Goal: Task Accomplishment & Management: Manage account settings

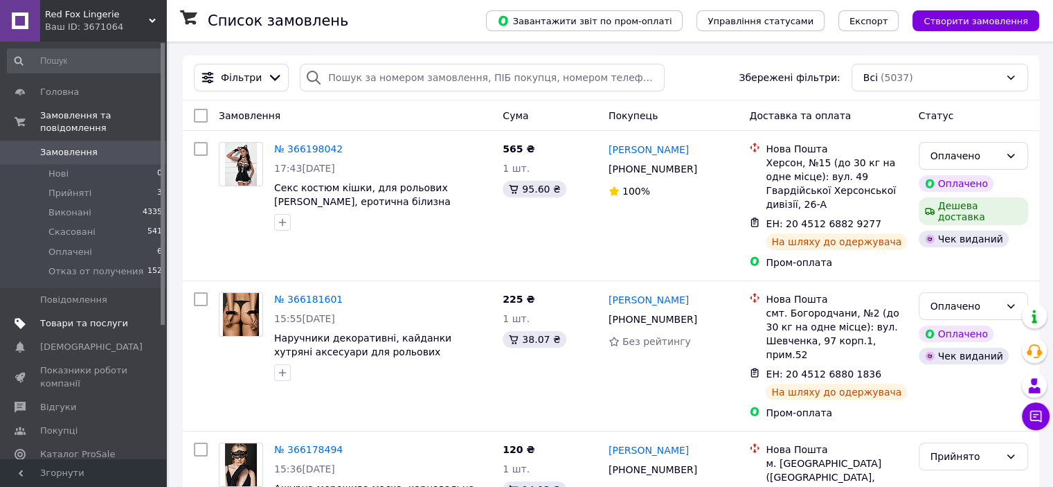
click at [91, 317] on span "Товари та послуги" at bounding box center [84, 323] width 88 height 12
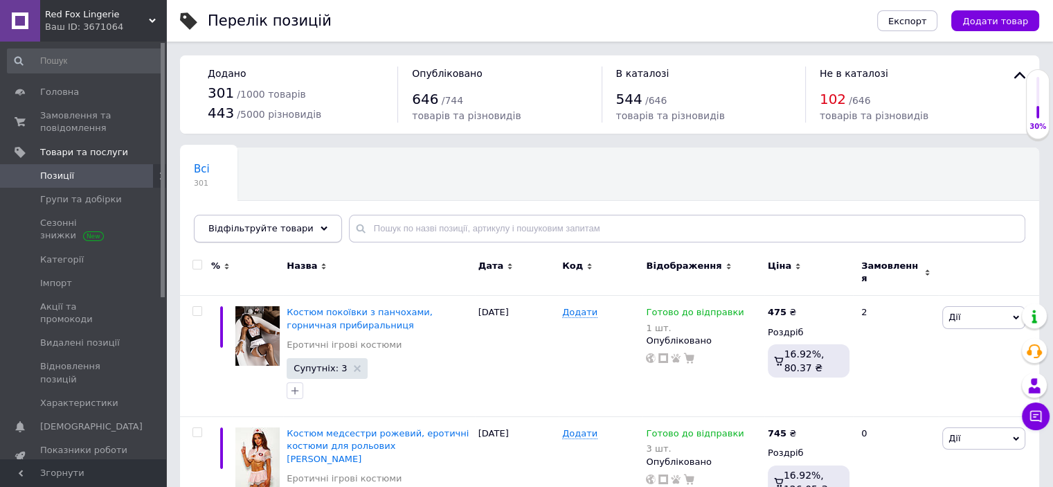
click at [288, 227] on span "Відфільтруйте товари" at bounding box center [260, 228] width 105 height 10
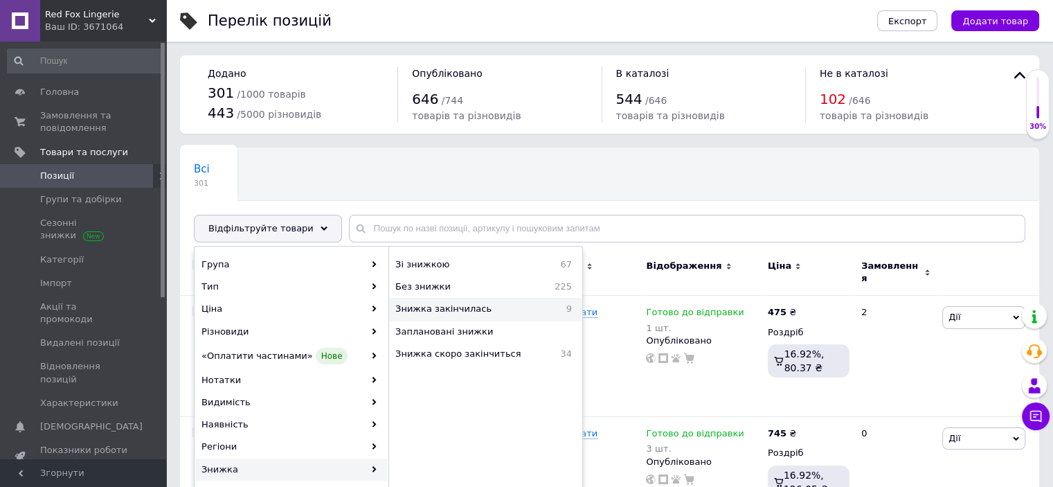
click at [465, 305] on span "Знижка закінчилась" at bounding box center [473, 309] width 156 height 12
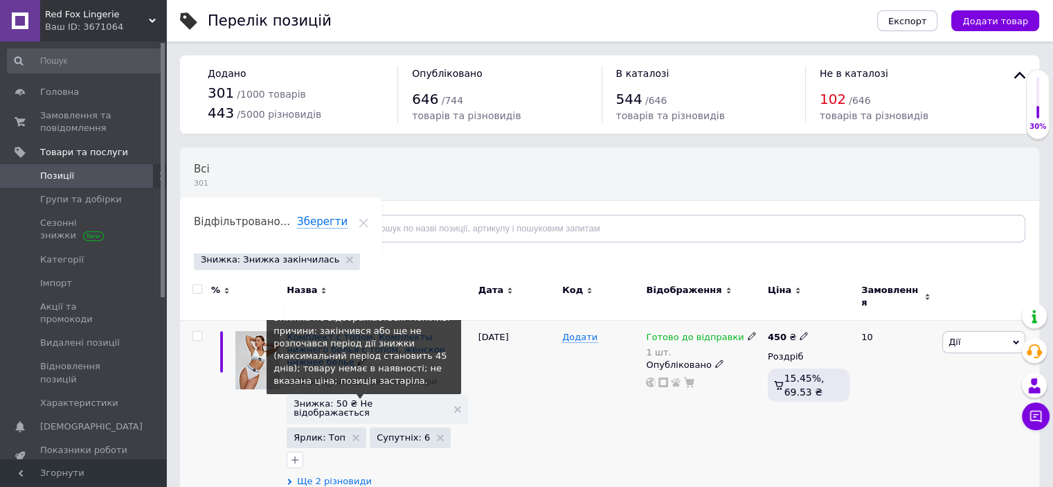
click at [380, 399] on span "Знижка: 50 ₴ Не відображається" at bounding box center [370, 408] width 153 height 18
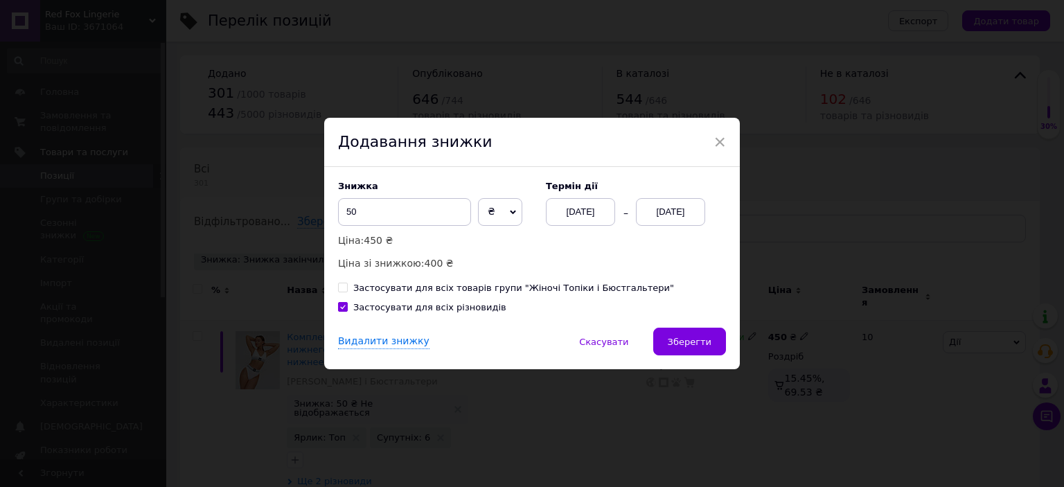
click at [690, 213] on div "[DATE]" at bounding box center [670, 212] width 69 height 28
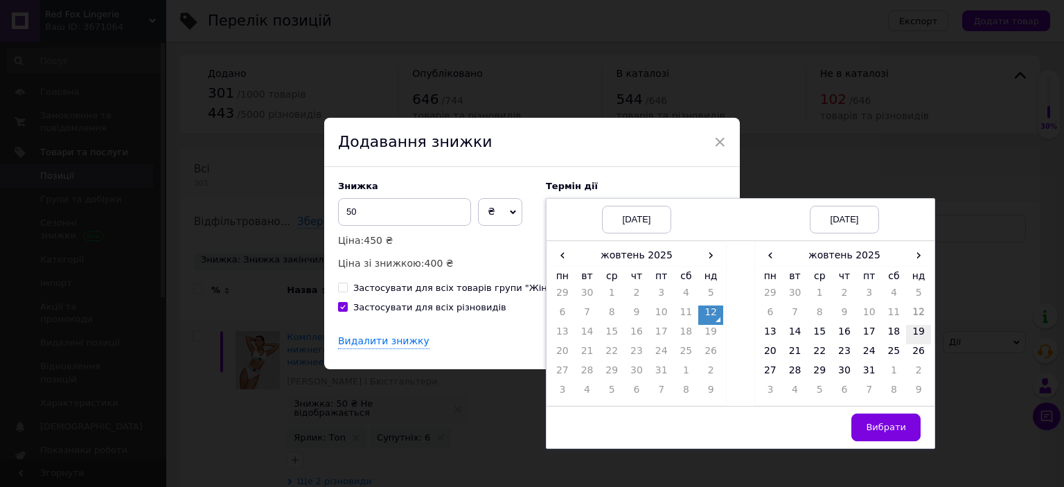
click at [914, 334] on td "19" at bounding box center [918, 334] width 25 height 19
click at [880, 429] on span "Вибрати" at bounding box center [886, 427] width 40 height 10
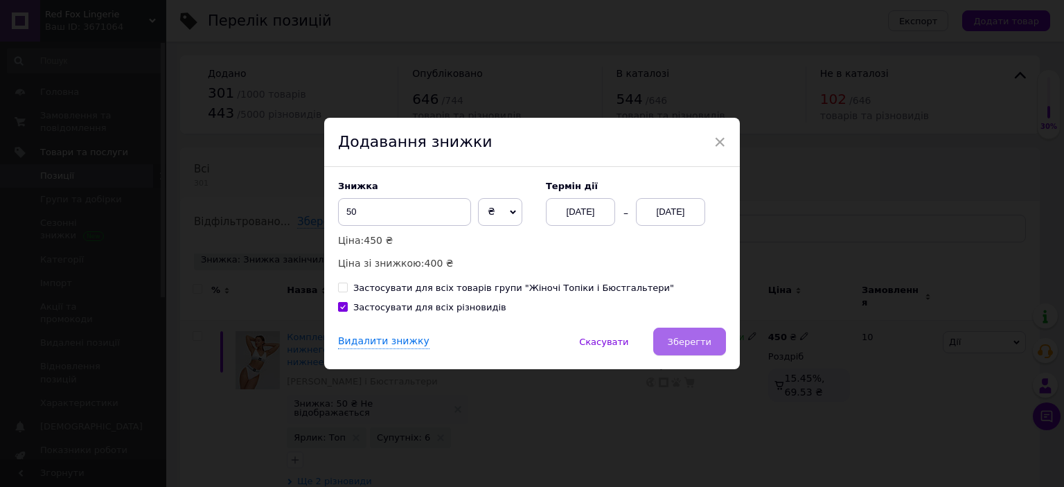
click at [700, 332] on button "Зберегти" at bounding box center [689, 342] width 73 height 28
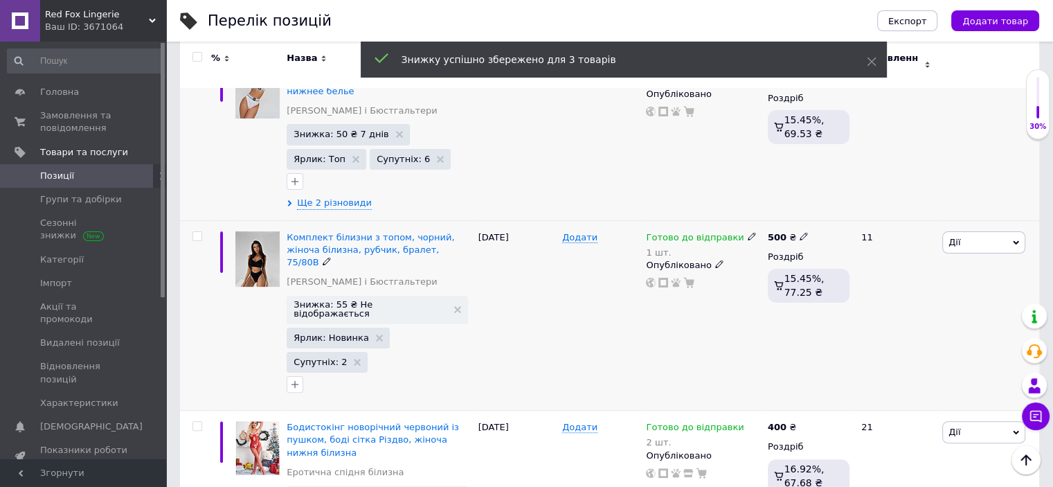
scroll to position [277, 0]
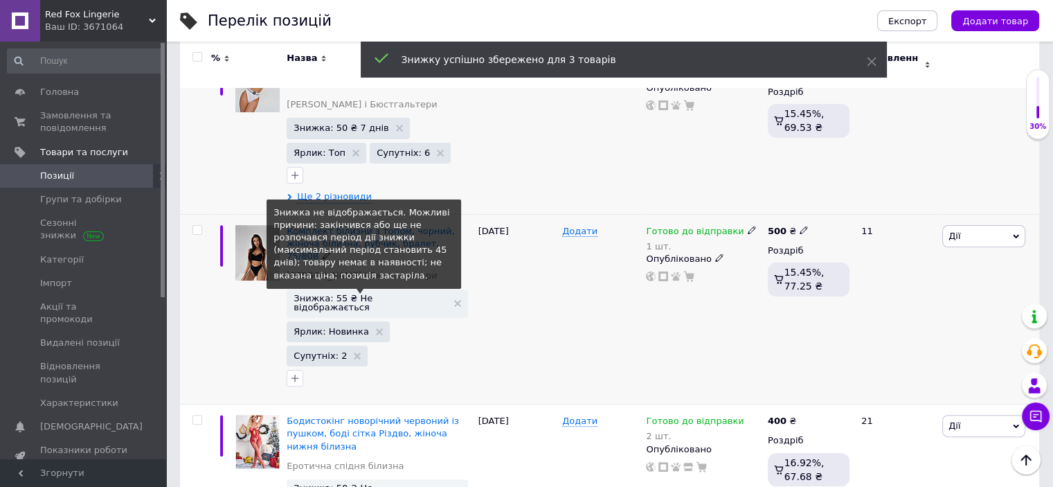
click at [381, 294] on span "Знижка: 55 ₴ Не відображається" at bounding box center [370, 303] width 153 height 18
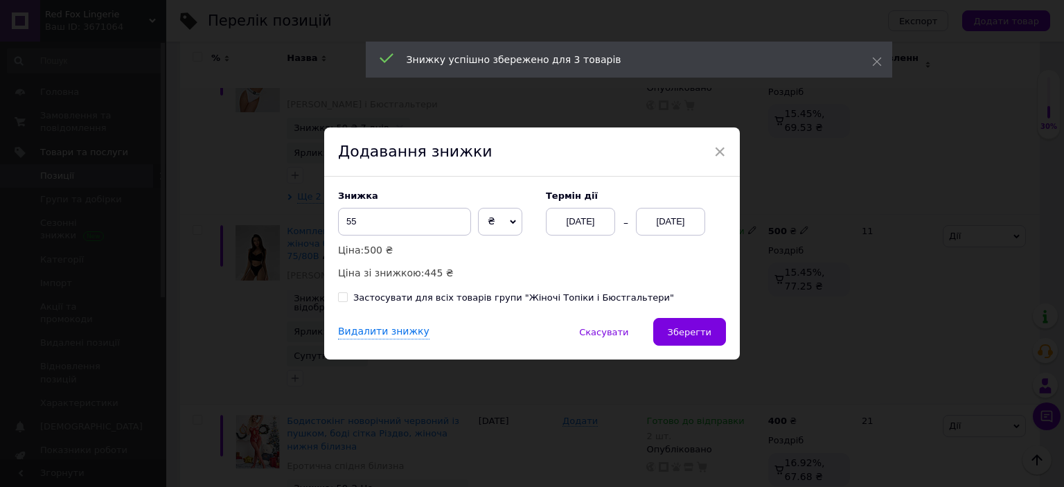
click at [697, 229] on div "[DATE]" at bounding box center [670, 222] width 69 height 28
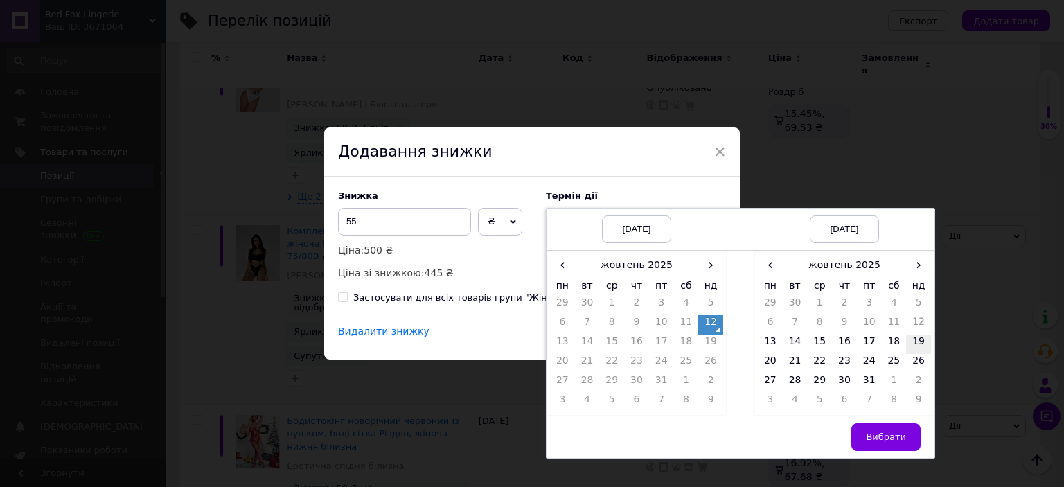
click at [922, 345] on td "19" at bounding box center [918, 344] width 25 height 19
drag, startPoint x: 911, startPoint y: 429, endPoint x: 856, endPoint y: 425, distance: 54.8
click at [910, 429] on button "Вибрати" at bounding box center [885, 437] width 69 height 28
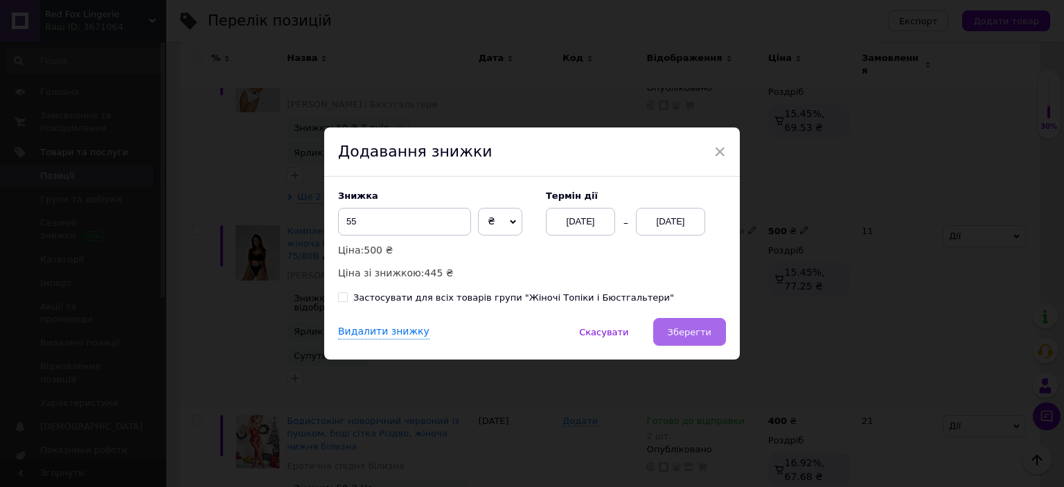
click at [704, 332] on span "Зберегти" at bounding box center [690, 332] width 44 height 10
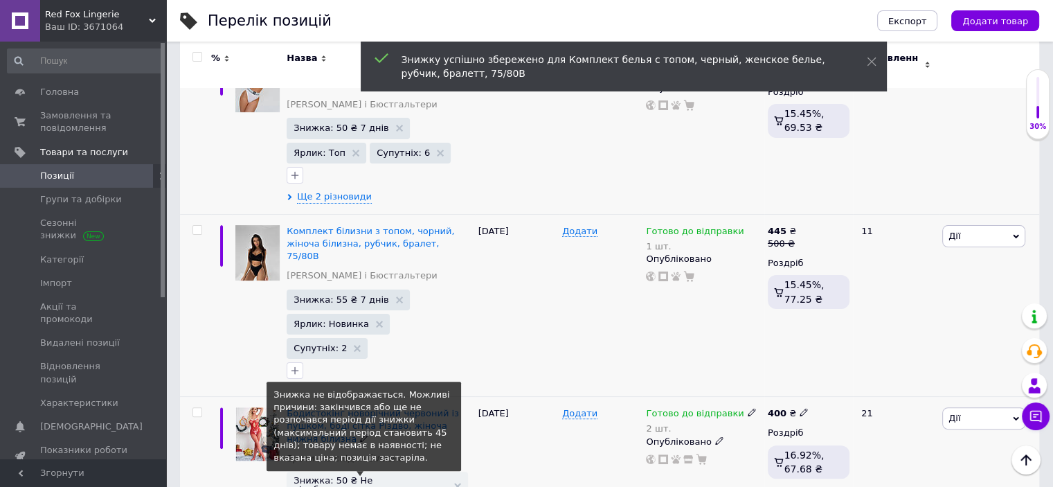
click at [376, 476] on span "Знижка: 50 ₴ Не відображається" at bounding box center [370, 485] width 153 height 18
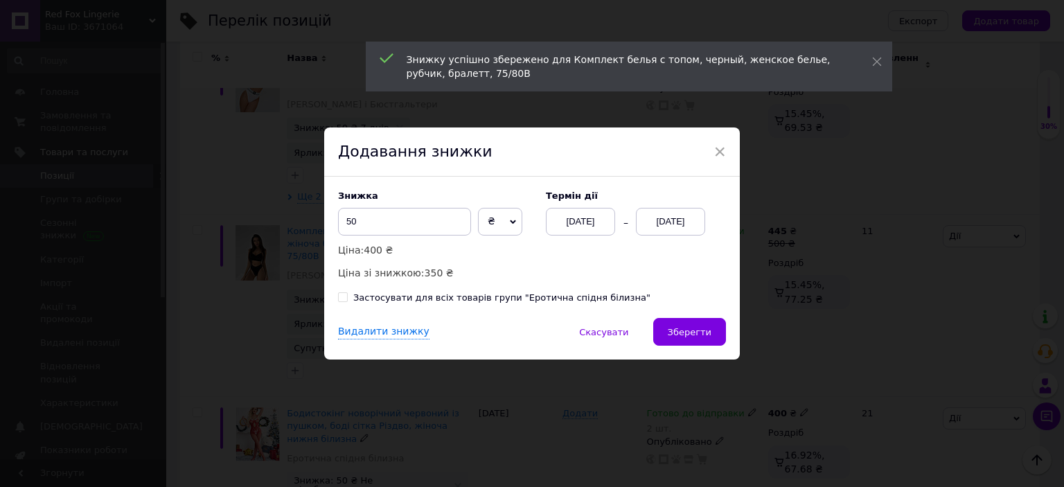
click at [691, 229] on div "[DATE]" at bounding box center [670, 222] width 69 height 28
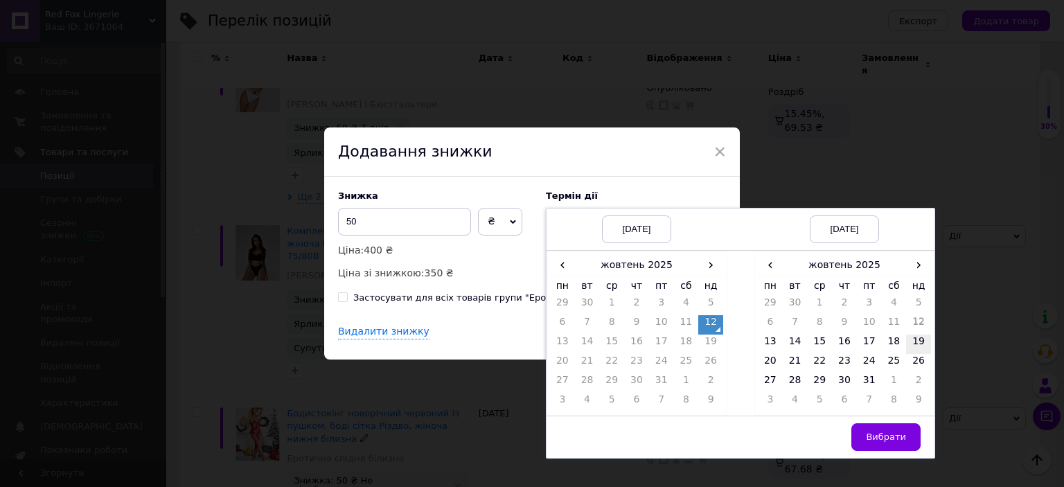
click at [912, 338] on td "19" at bounding box center [918, 344] width 25 height 19
click at [901, 434] on span "Вибрати" at bounding box center [886, 437] width 40 height 10
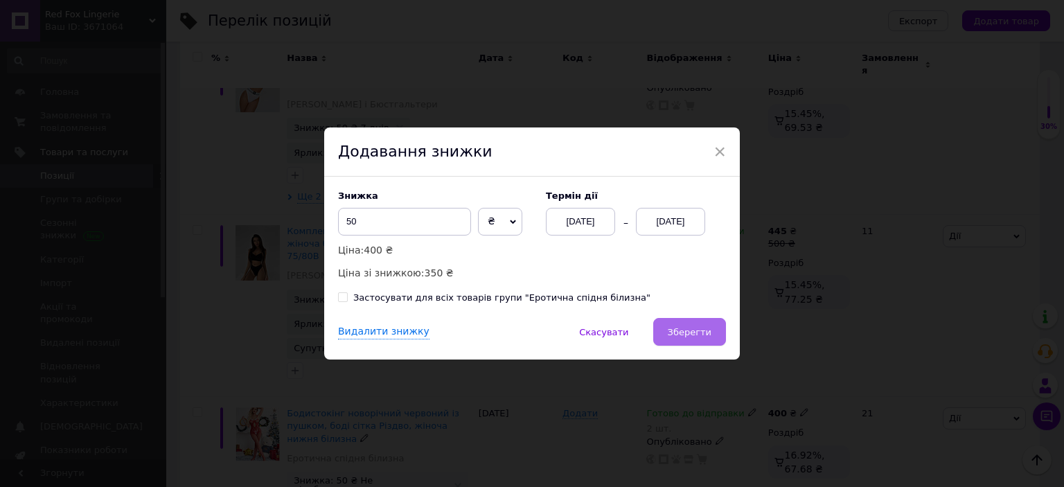
click at [707, 329] on span "Зберегти" at bounding box center [690, 332] width 44 height 10
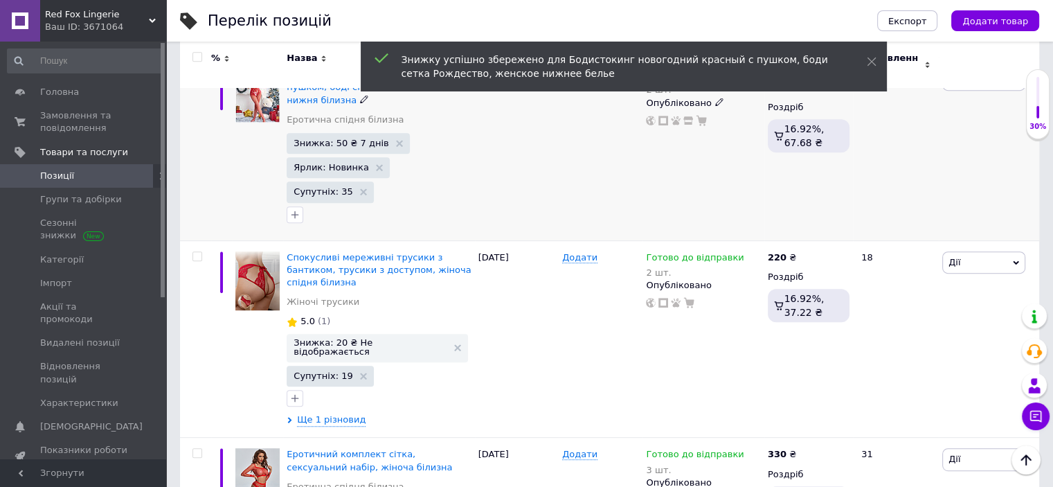
scroll to position [623, 0]
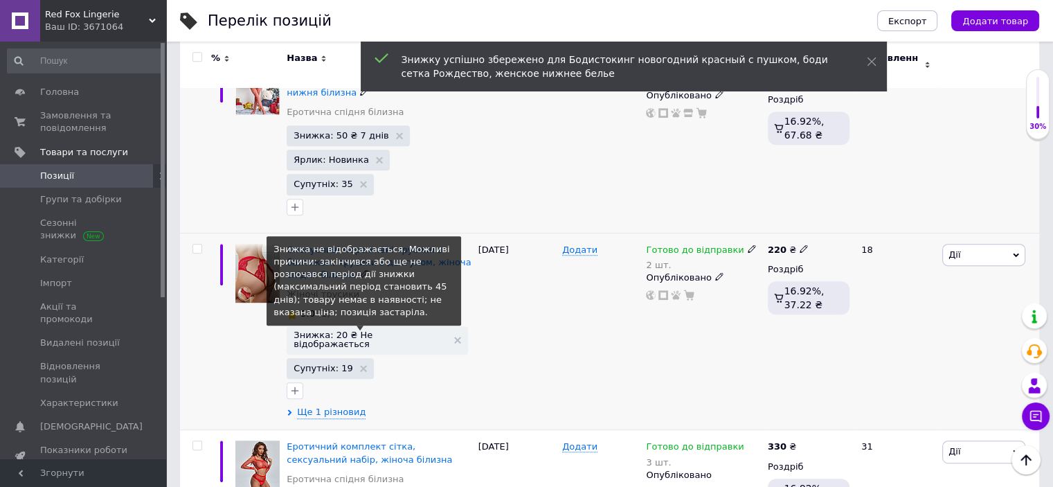
click at [398, 330] on span "Знижка: 20 ₴ Не відображається" at bounding box center [370, 339] width 153 height 18
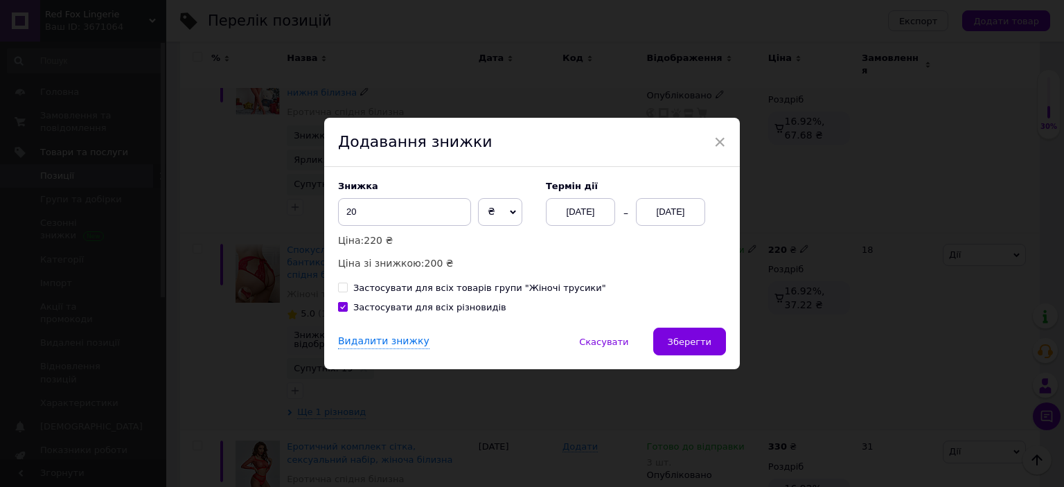
click at [687, 210] on div "[DATE]" at bounding box center [670, 212] width 69 height 28
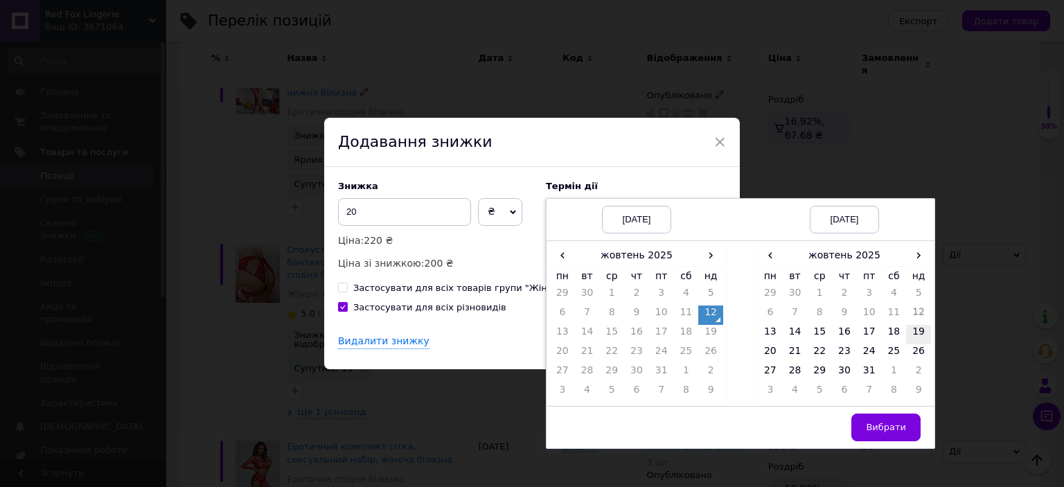
click at [912, 335] on td "19" at bounding box center [918, 334] width 25 height 19
click at [886, 423] on span "Вибрати" at bounding box center [886, 427] width 40 height 10
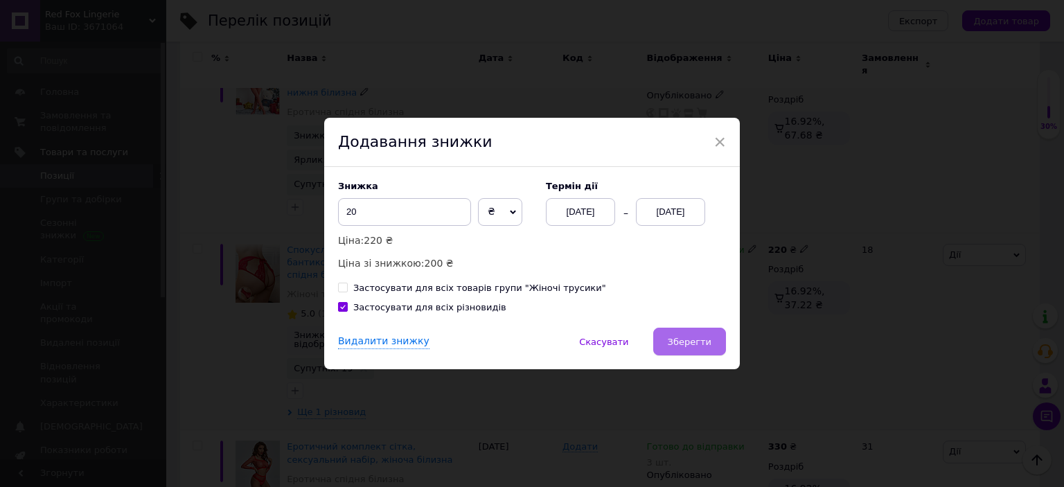
click at [697, 341] on span "Зберегти" at bounding box center [690, 342] width 44 height 10
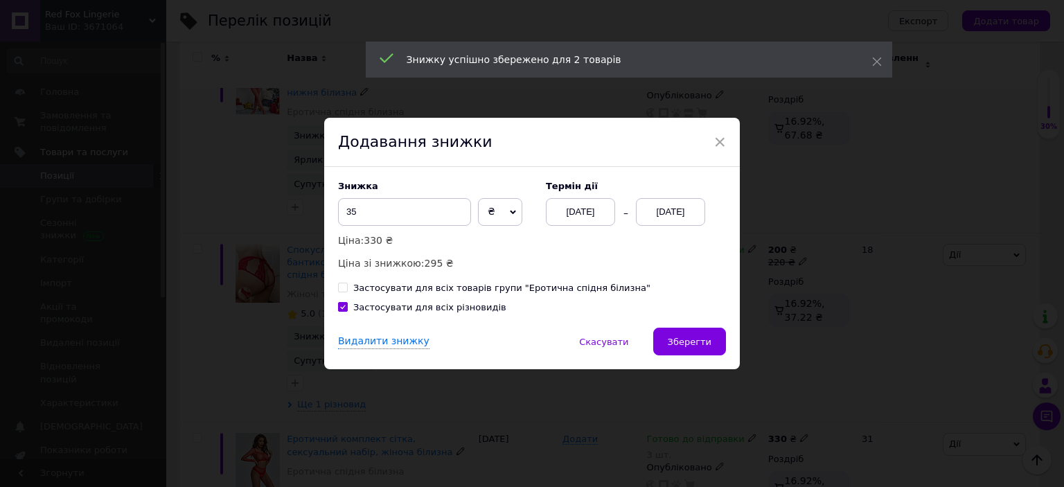
click at [697, 207] on div "[DATE]" at bounding box center [670, 212] width 69 height 28
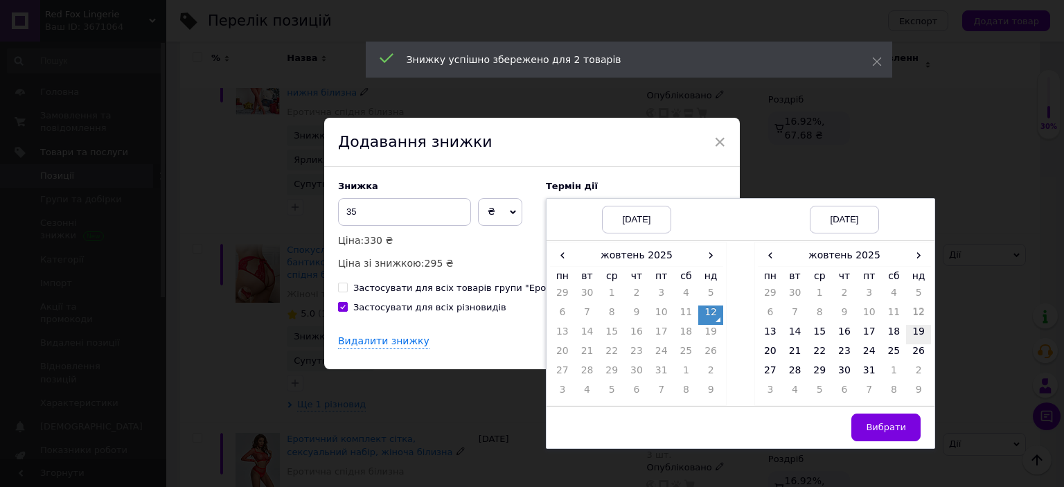
click at [923, 325] on td "19" at bounding box center [918, 334] width 25 height 19
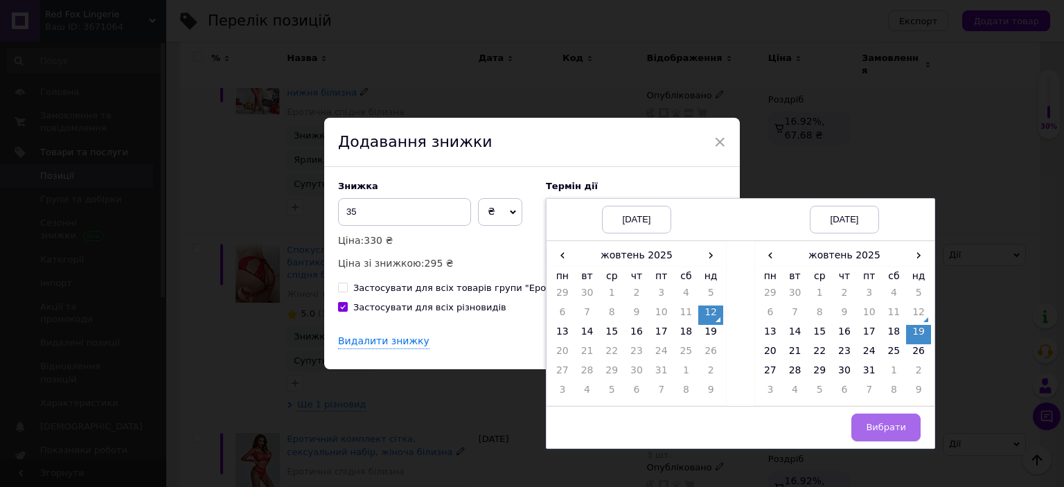
click at [891, 426] on span "Вибрати" at bounding box center [886, 427] width 40 height 10
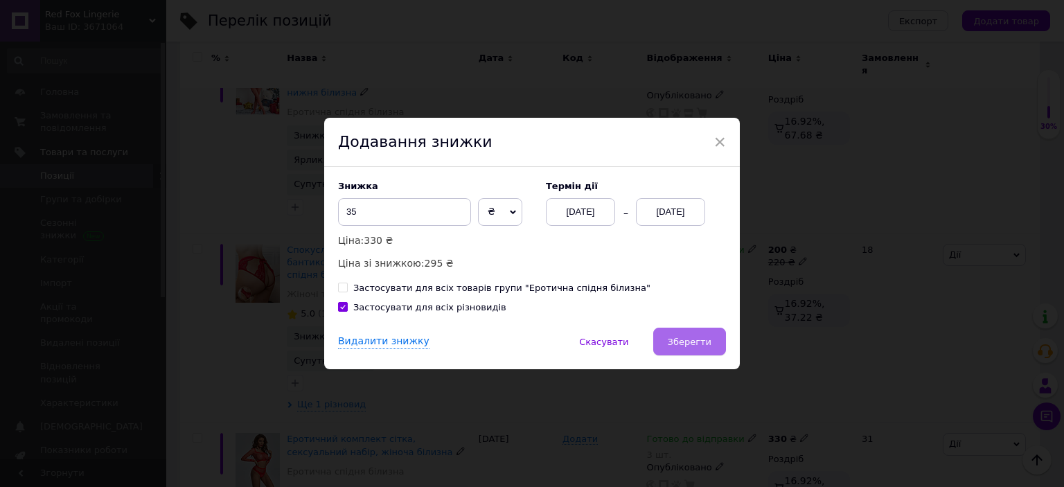
click at [708, 339] on span "Зберегти" at bounding box center [690, 342] width 44 height 10
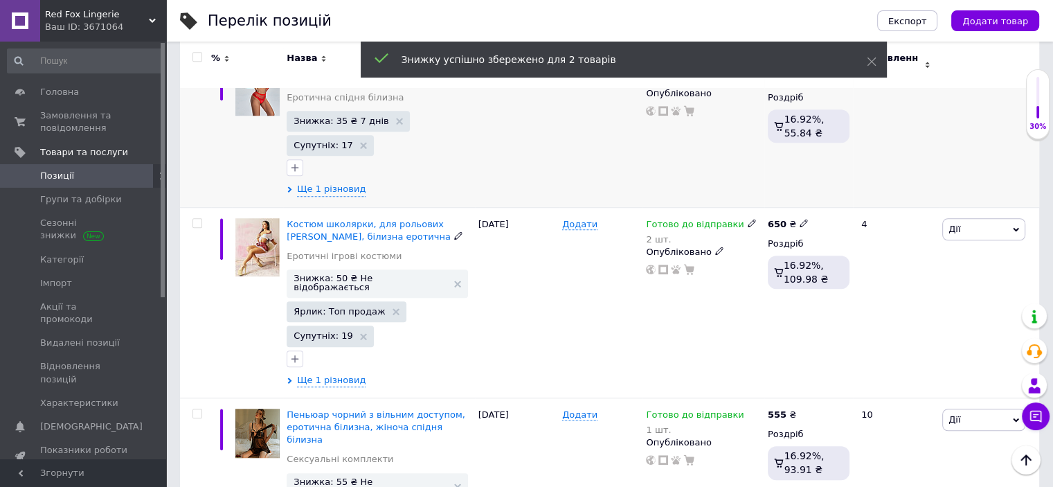
scroll to position [1026, 0]
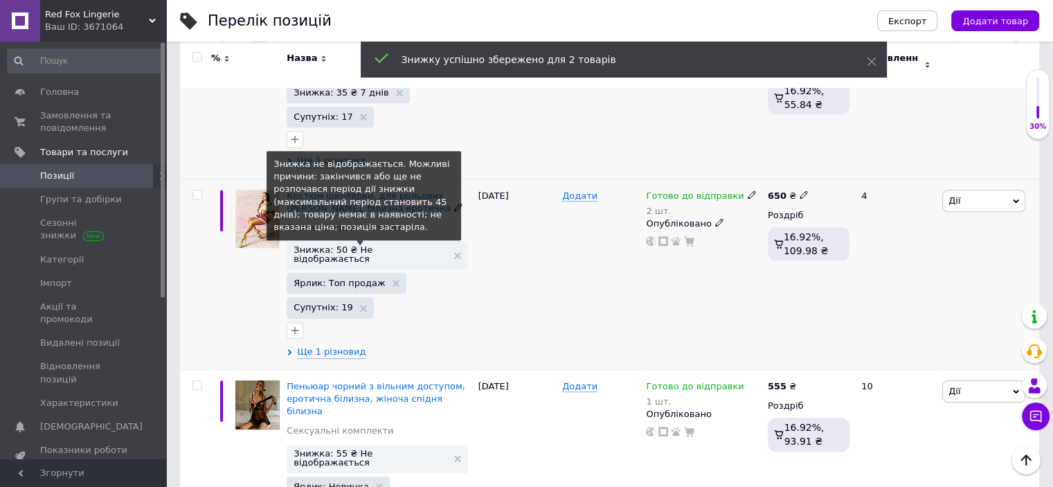
click at [394, 245] on span "Знижка: 50 ₴ Не відображається" at bounding box center [370, 254] width 153 height 18
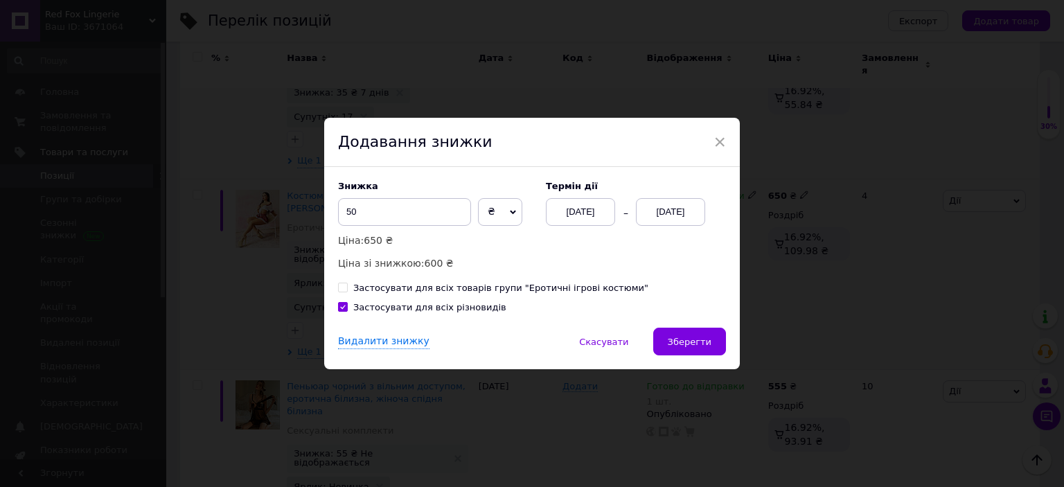
click at [656, 215] on div "[DATE]" at bounding box center [670, 212] width 69 height 28
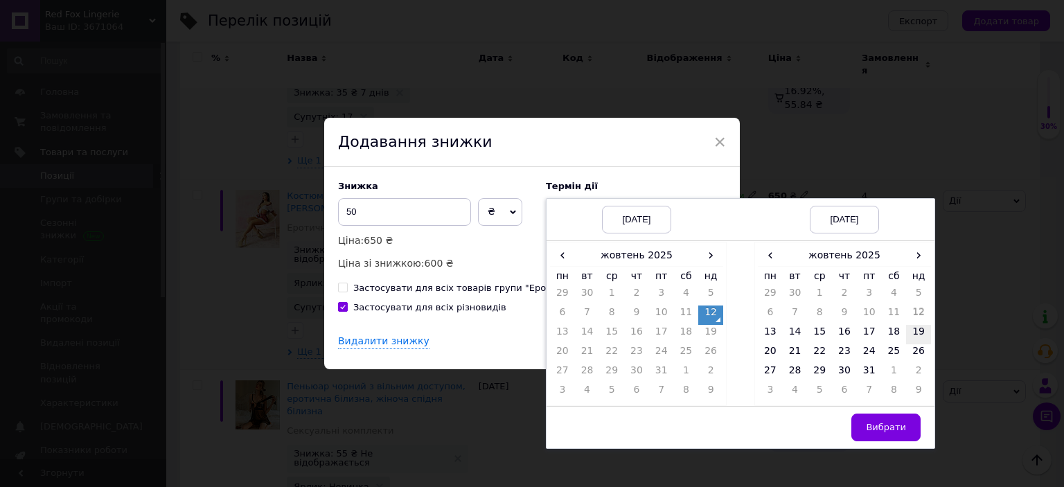
click at [918, 328] on td "19" at bounding box center [918, 334] width 25 height 19
click at [888, 422] on span "Вибрати" at bounding box center [886, 427] width 40 height 10
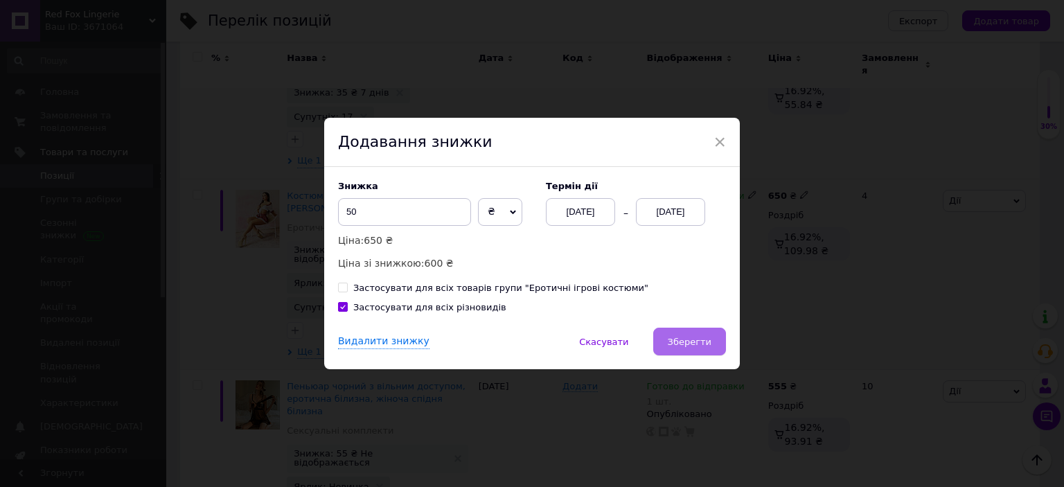
click at [698, 341] on span "Зберегти" at bounding box center [690, 342] width 44 height 10
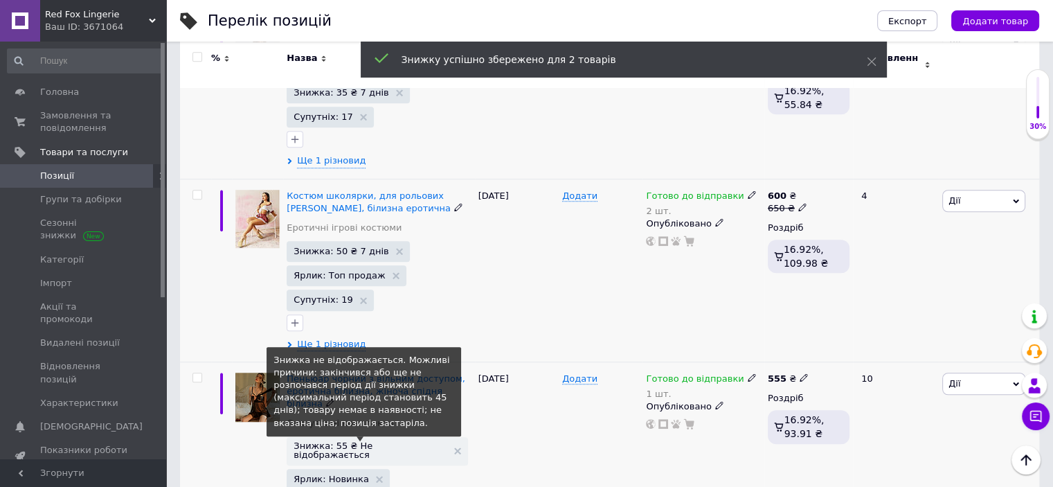
click at [385, 441] on span "Знижка: 55 ₴ Не відображається" at bounding box center [370, 450] width 153 height 18
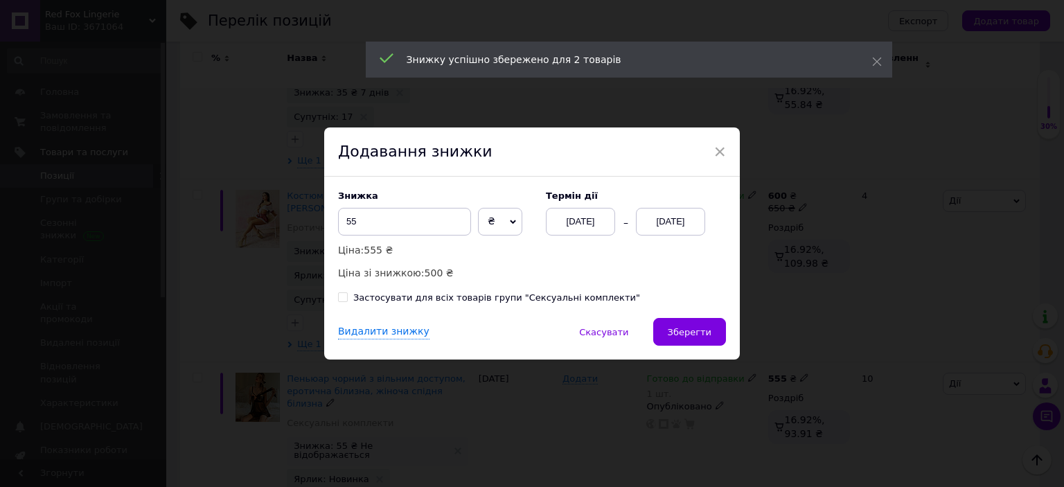
click at [659, 208] on div "Термін дії [DATE] [DATE]" at bounding box center [629, 212] width 194 height 45
click at [662, 224] on div "[DATE]" at bounding box center [670, 222] width 69 height 28
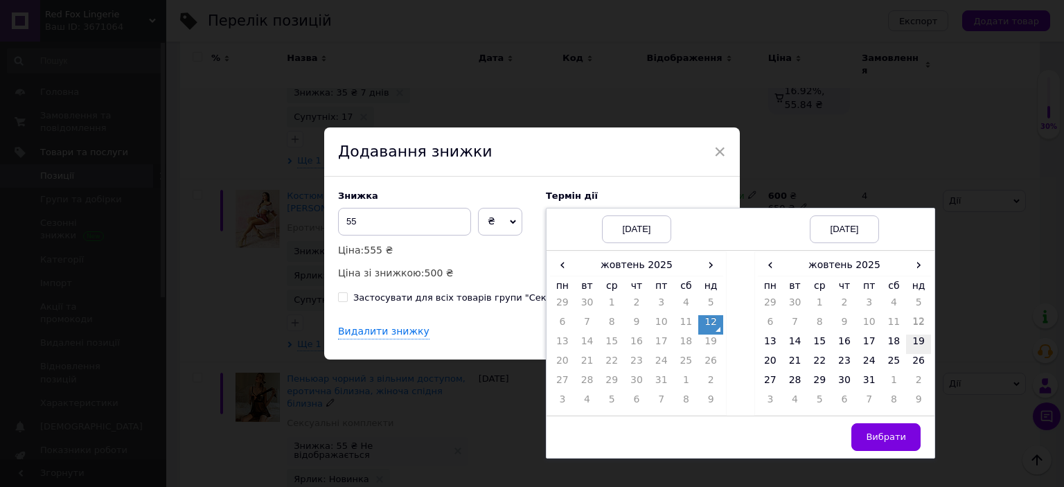
click at [914, 344] on td "19" at bounding box center [918, 344] width 25 height 19
click at [902, 435] on span "Вибрати" at bounding box center [886, 437] width 40 height 10
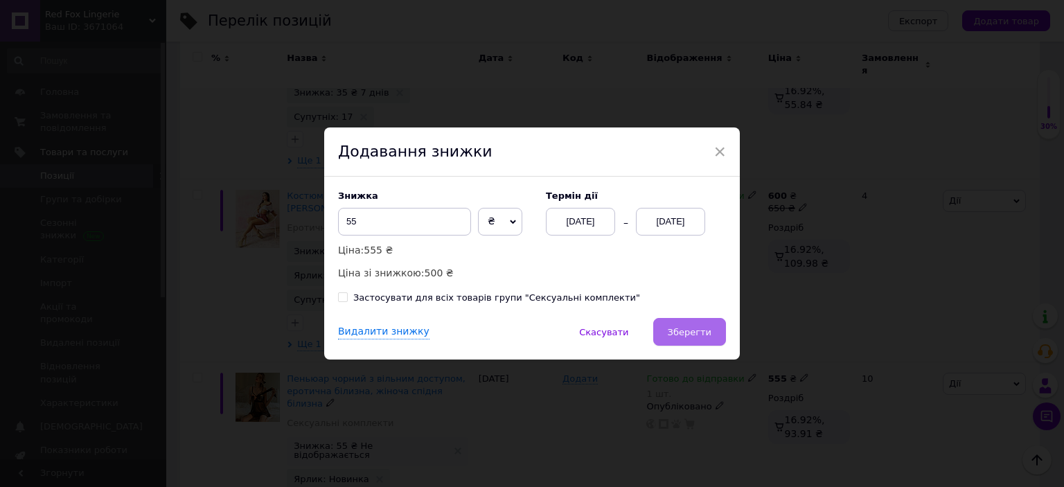
click at [693, 339] on button "Зберегти" at bounding box center [689, 332] width 73 height 28
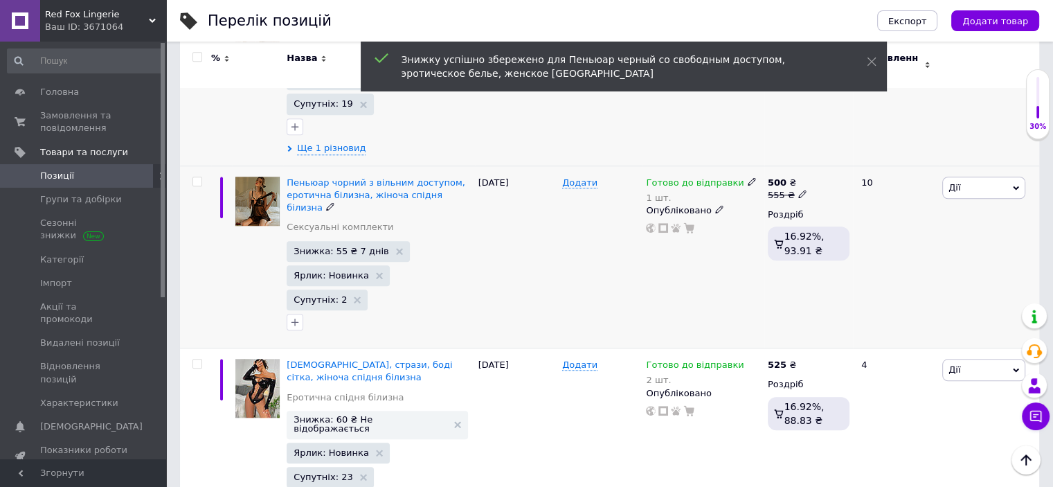
scroll to position [1234, 0]
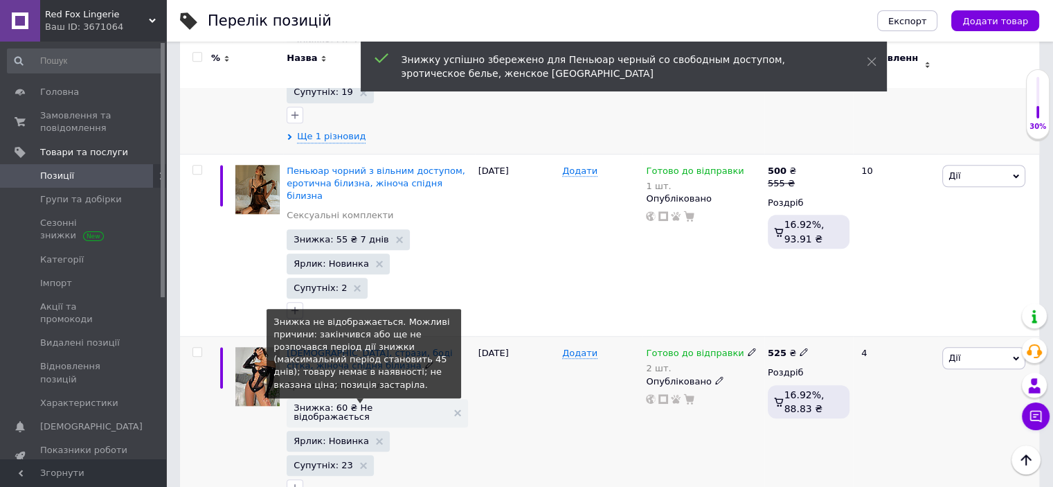
click at [379, 403] on span "Знижка: 60 ₴ Не відображається" at bounding box center [370, 412] width 153 height 18
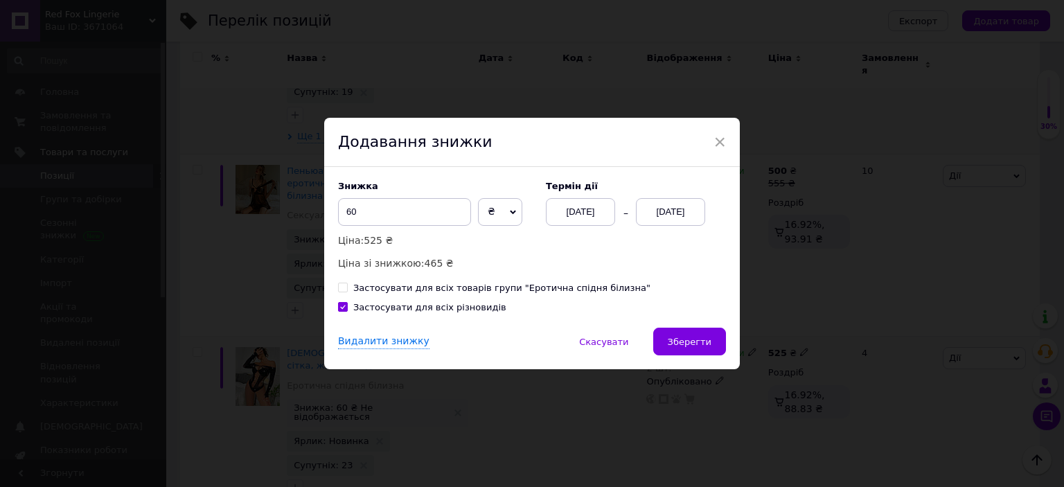
click at [688, 210] on div "[DATE]" at bounding box center [670, 212] width 69 height 28
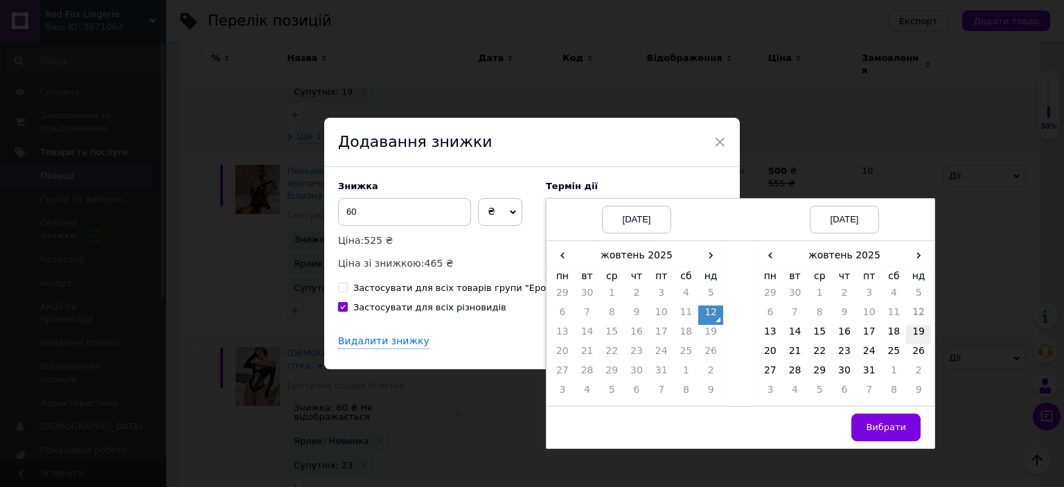
click at [920, 333] on td "19" at bounding box center [918, 334] width 25 height 19
click at [902, 428] on span "Вибрати" at bounding box center [886, 427] width 40 height 10
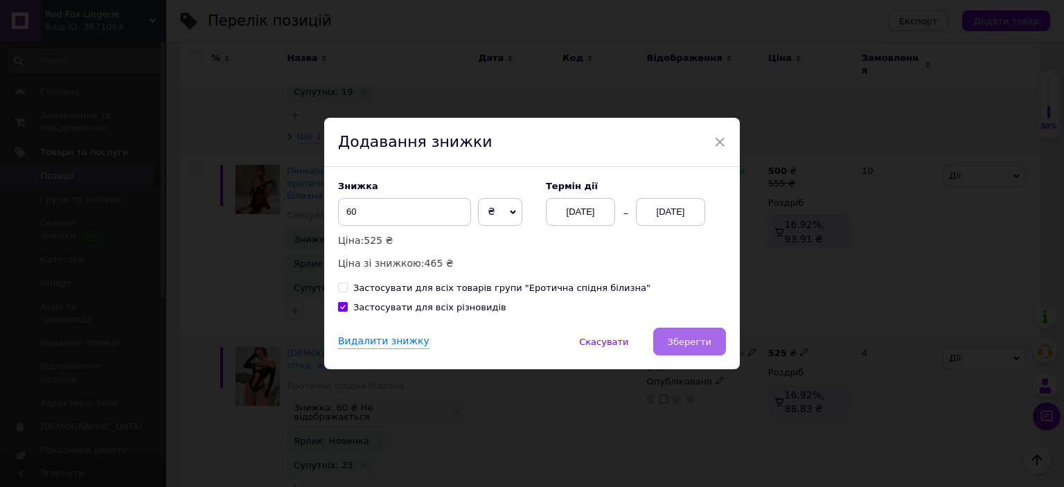
click at [705, 343] on span "Зберегти" at bounding box center [690, 342] width 44 height 10
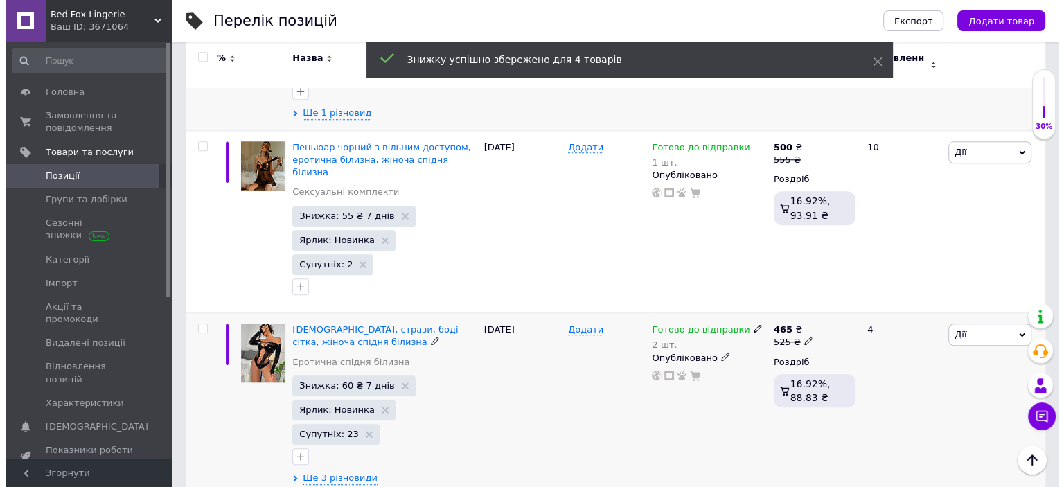
scroll to position [1280, 0]
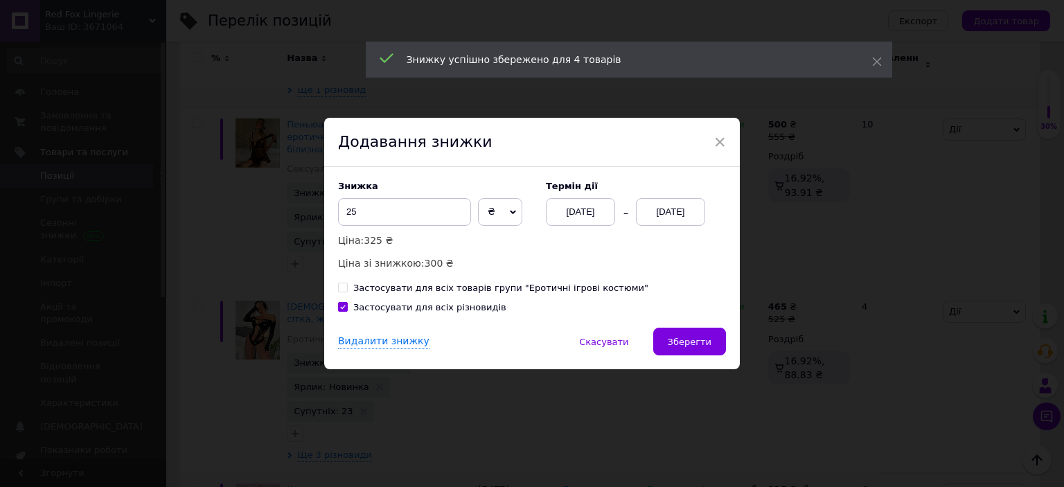
click at [659, 211] on div "[DATE]" at bounding box center [670, 212] width 69 height 28
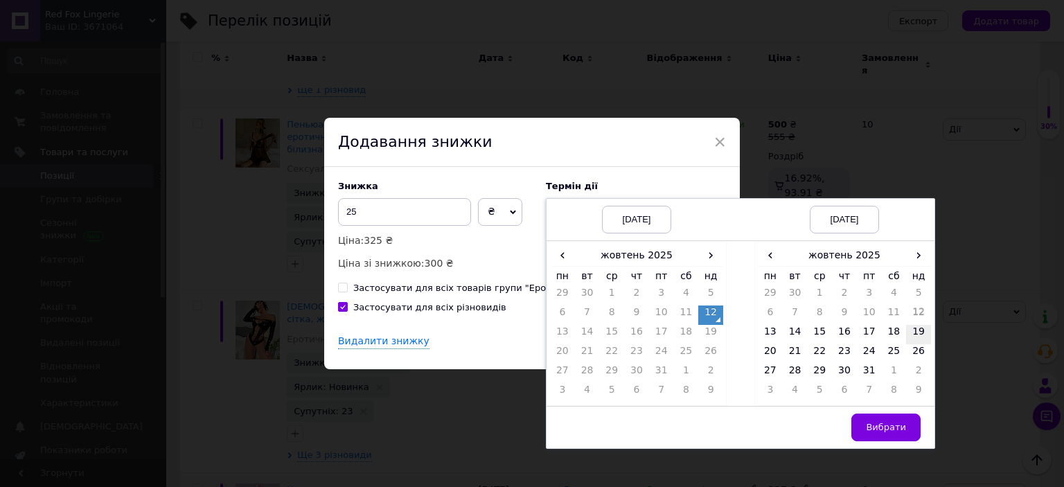
click at [918, 330] on td "19" at bounding box center [918, 334] width 25 height 19
click at [891, 419] on button "Вибрати" at bounding box center [885, 428] width 69 height 28
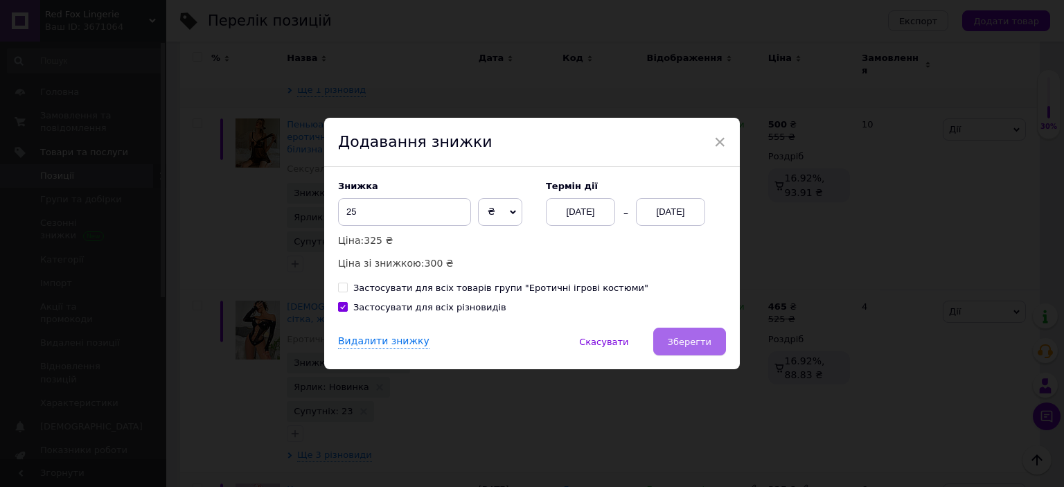
click at [692, 330] on button "Зберегти" at bounding box center [689, 342] width 73 height 28
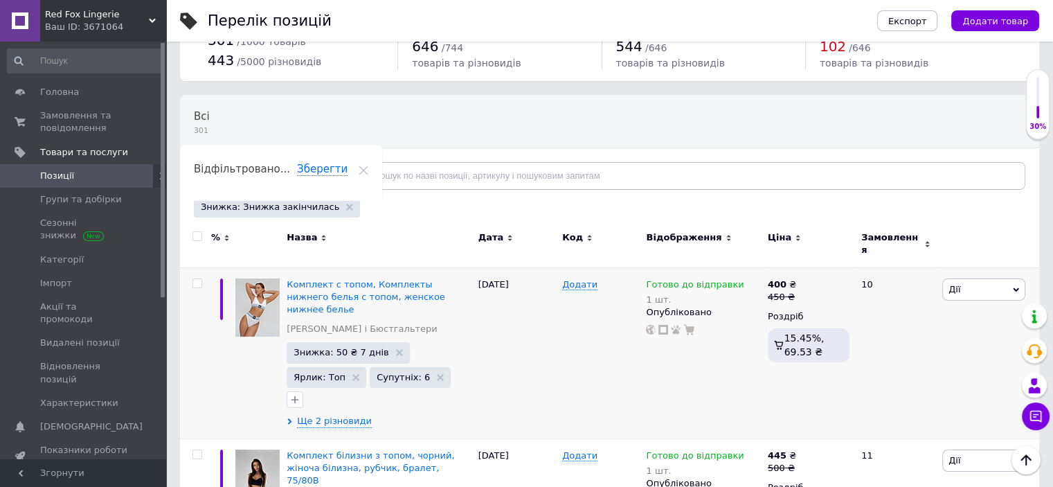
scroll to position [0, 0]
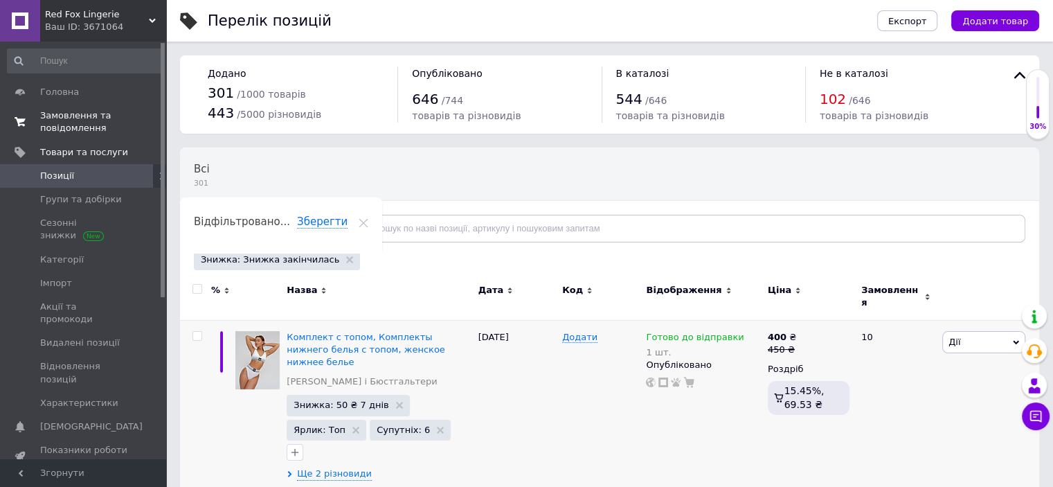
click at [78, 130] on span "Замовлення та повідомлення" at bounding box center [84, 121] width 88 height 25
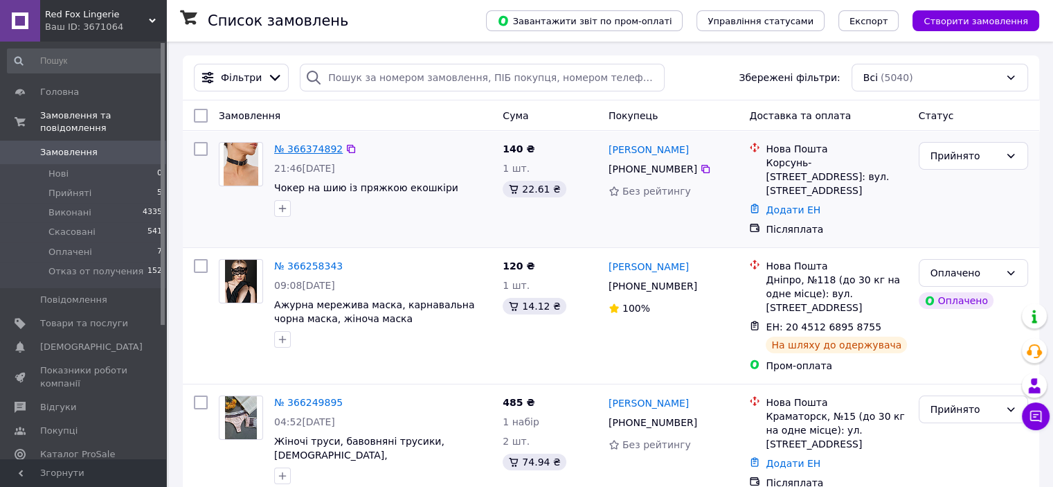
click at [314, 152] on link "№ 366374892" at bounding box center [308, 148] width 69 height 11
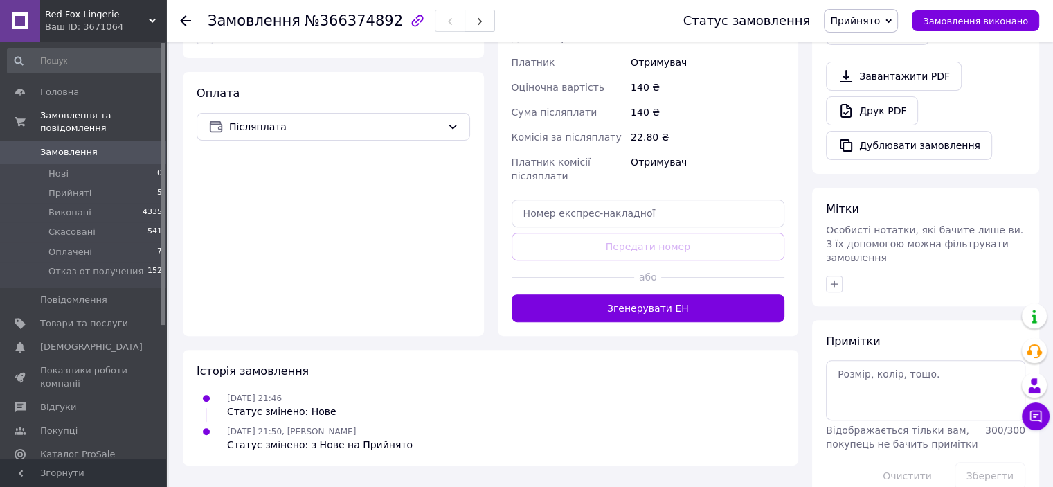
scroll to position [463, 0]
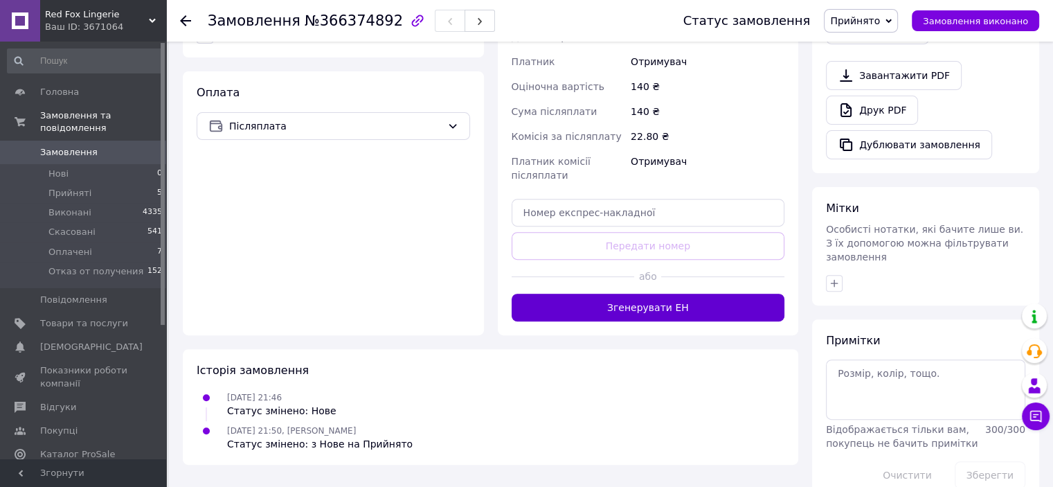
click at [667, 299] on button "Згенерувати ЕН" at bounding box center [649, 308] width 274 height 28
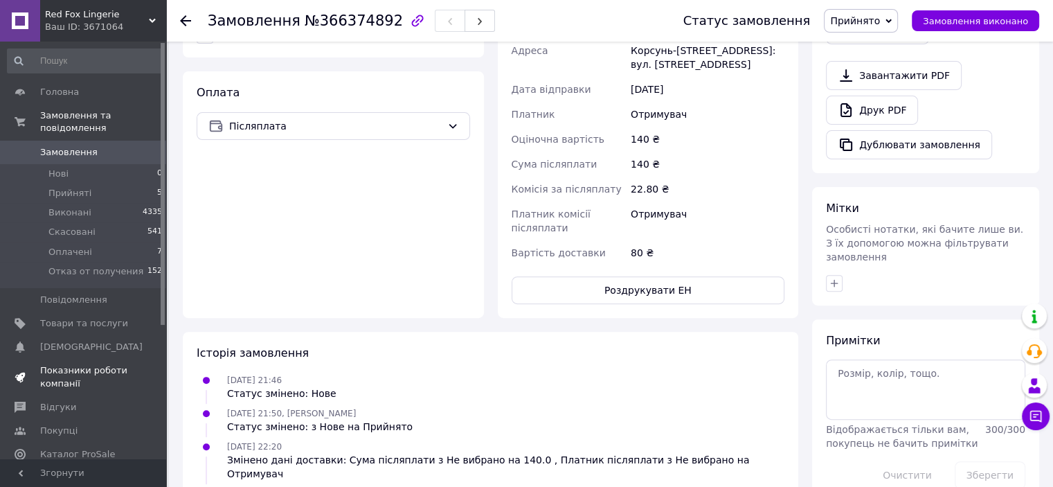
click at [108, 370] on span "Показники роботи компанії" at bounding box center [84, 376] width 88 height 25
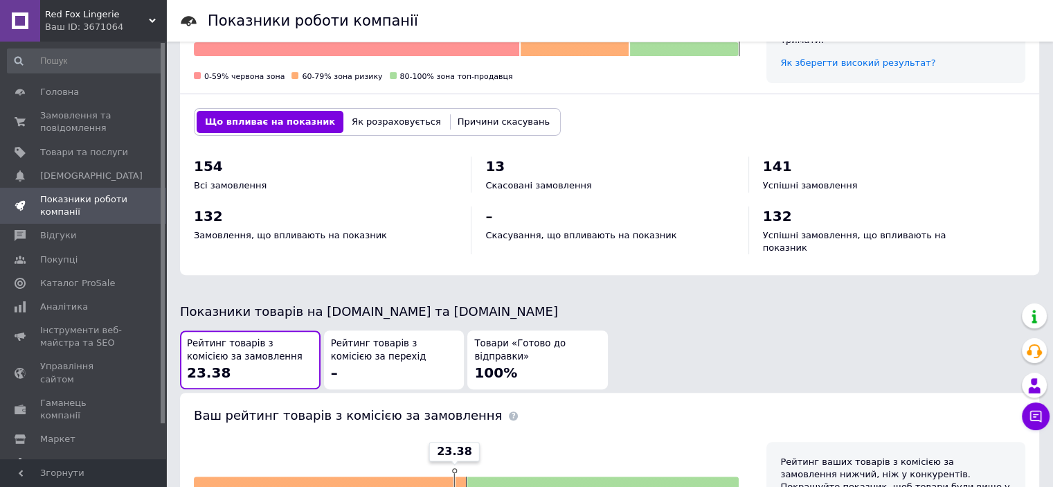
scroll to position [623, 0]
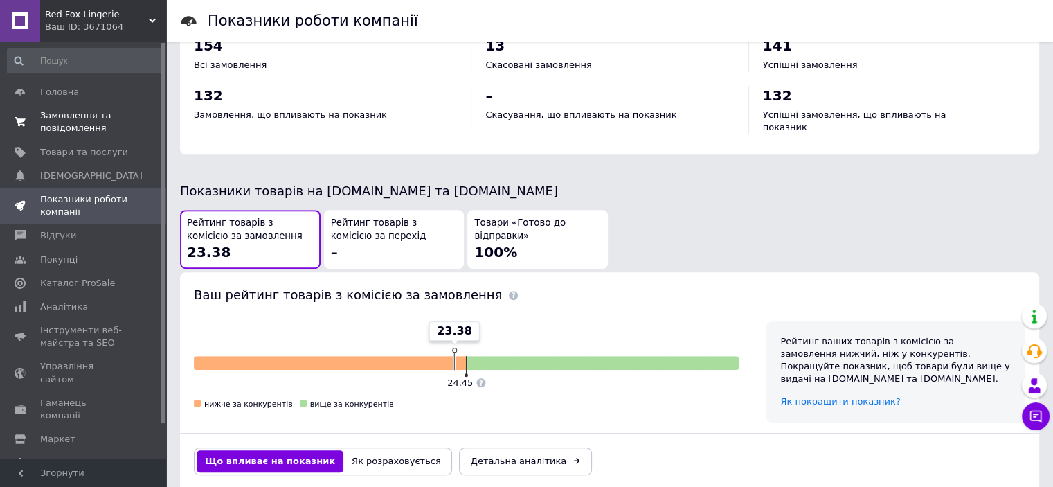
click at [81, 121] on span "Замовлення та повідомлення" at bounding box center [84, 121] width 88 height 25
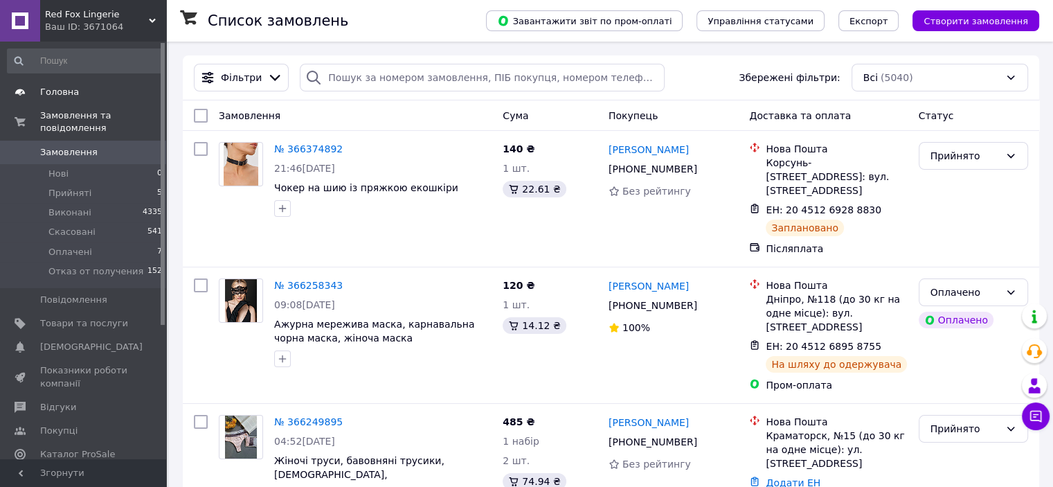
click at [73, 96] on span "Головна" at bounding box center [59, 92] width 39 height 12
